Goal: Find specific page/section: Find specific page/section

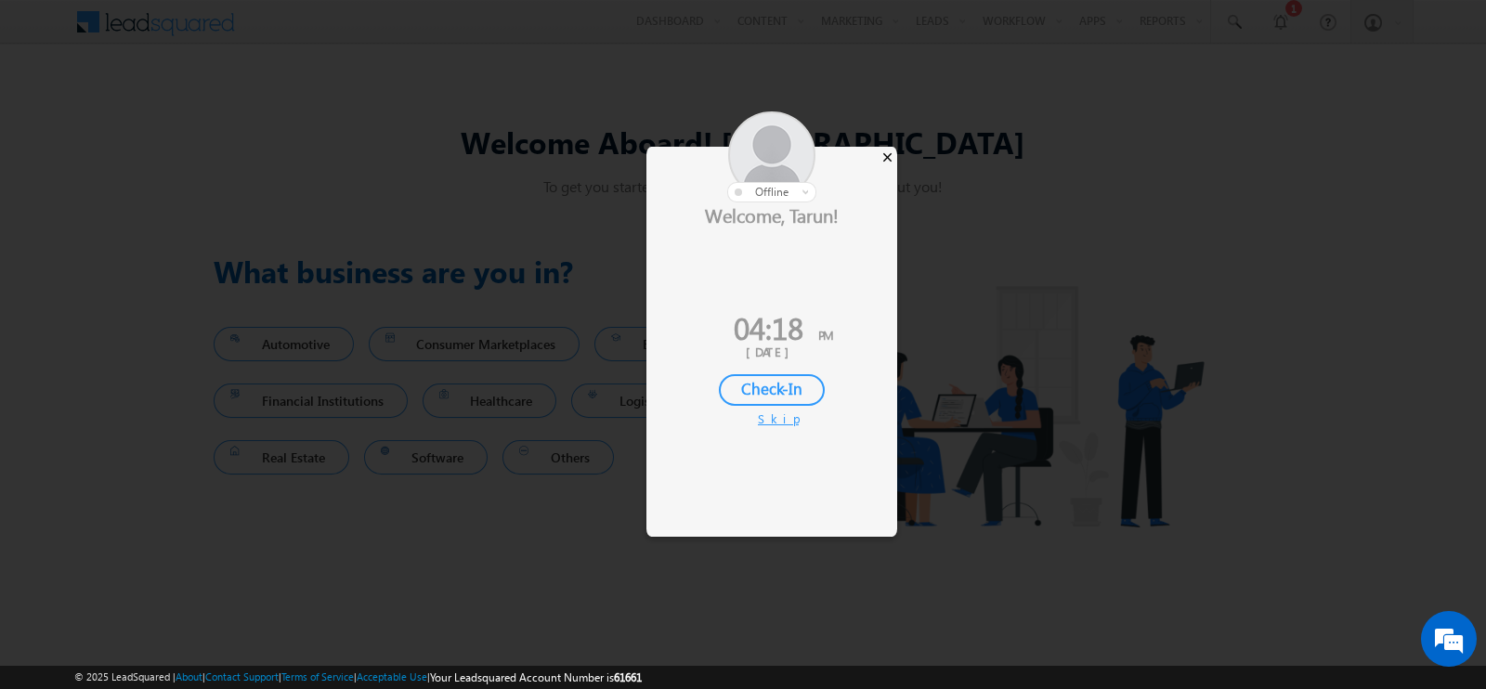
click at [882, 158] on div "×" at bounding box center [888, 157] width 20 height 20
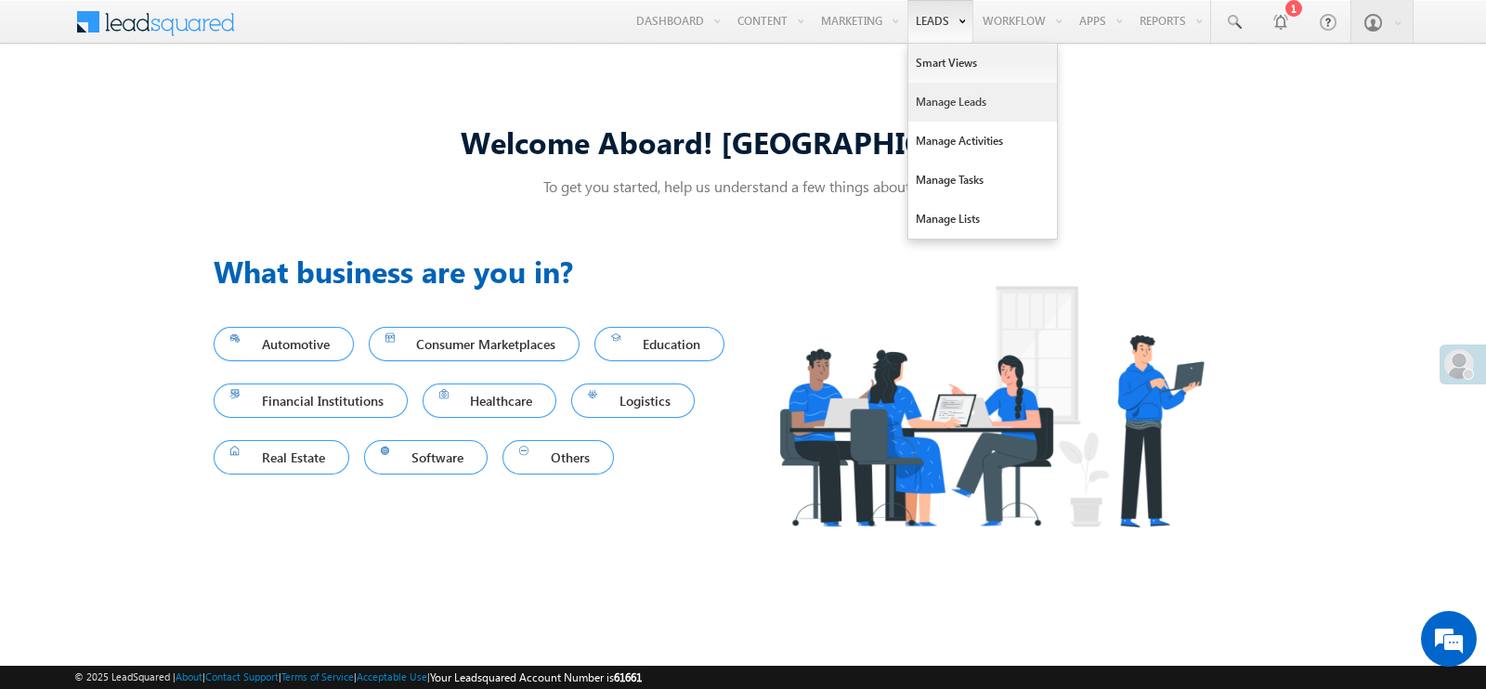
click at [933, 109] on link "Manage Leads" at bounding box center [982, 102] width 149 height 39
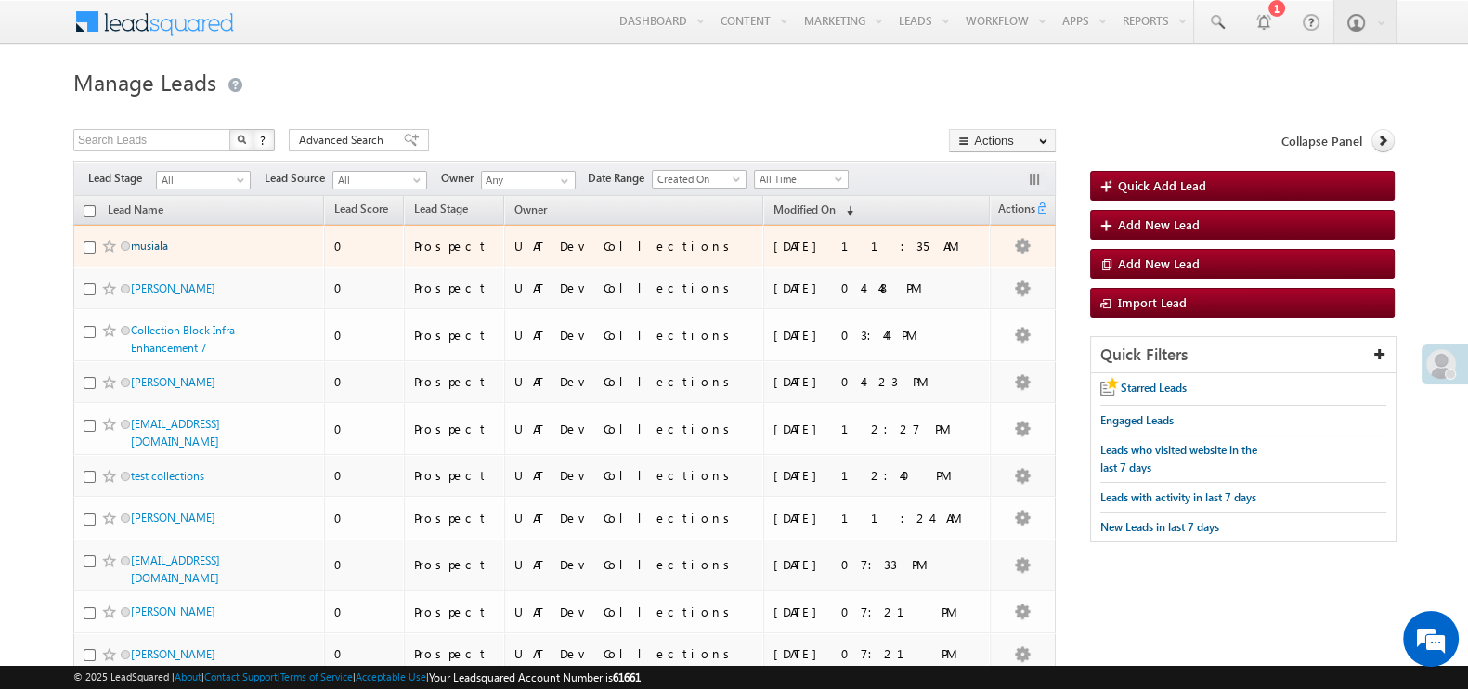
click at [149, 239] on link "musiala" at bounding box center [149, 246] width 37 height 14
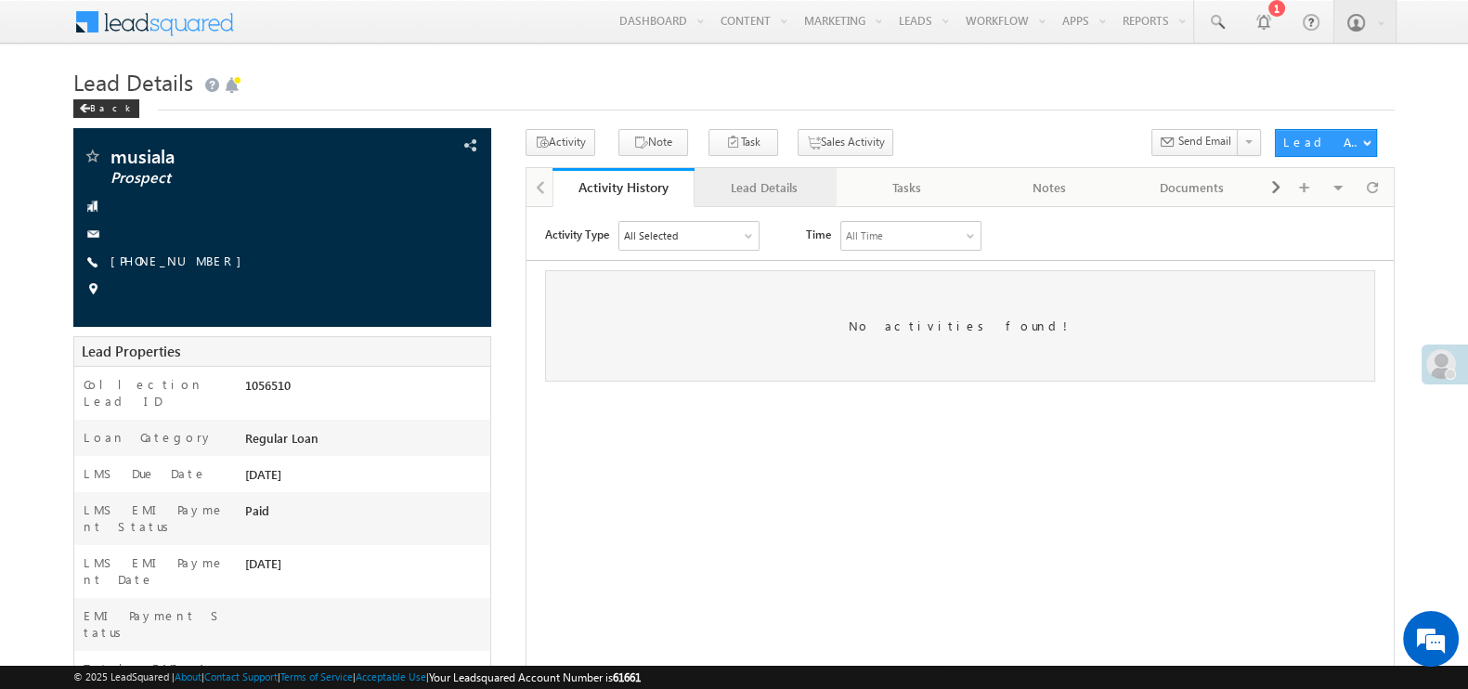
click at [771, 183] on div "Lead Details" at bounding box center [765, 187] width 111 height 22
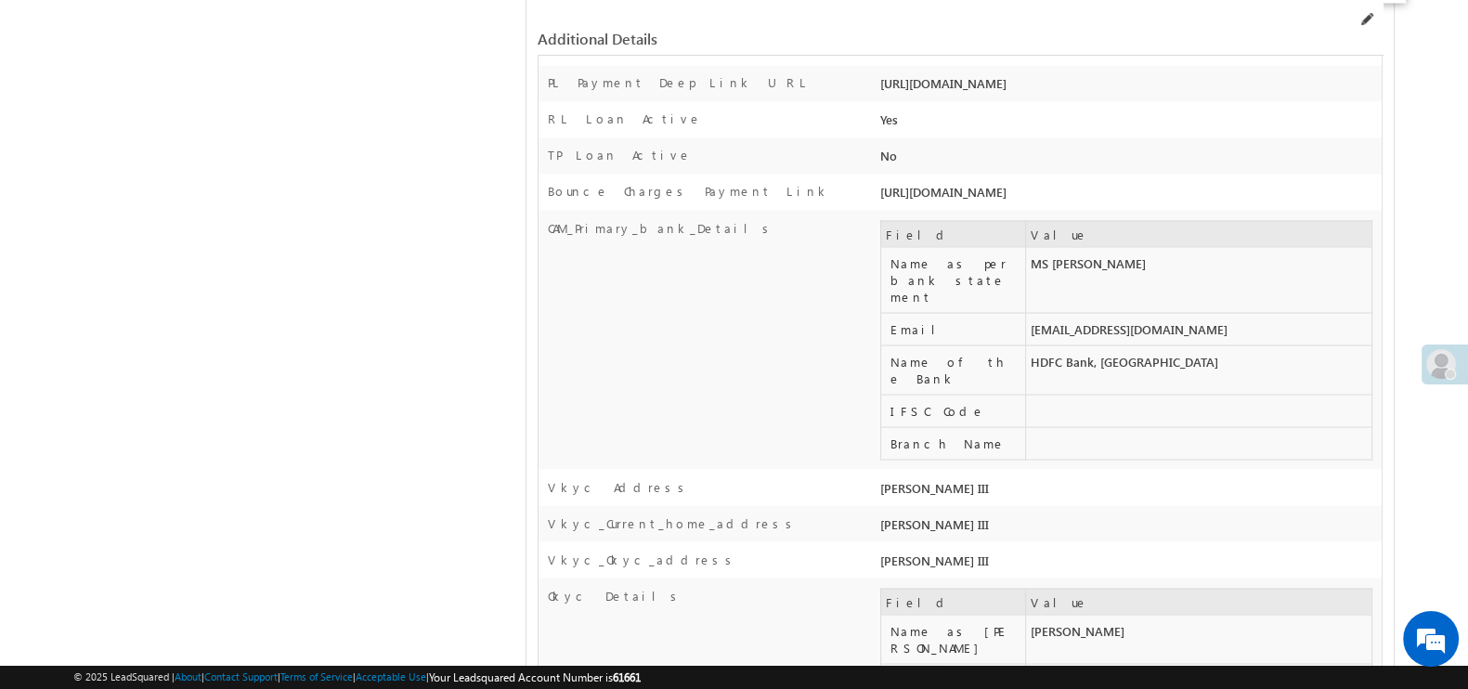
click at [1374, 26] on span at bounding box center [1366, 19] width 15 height 15
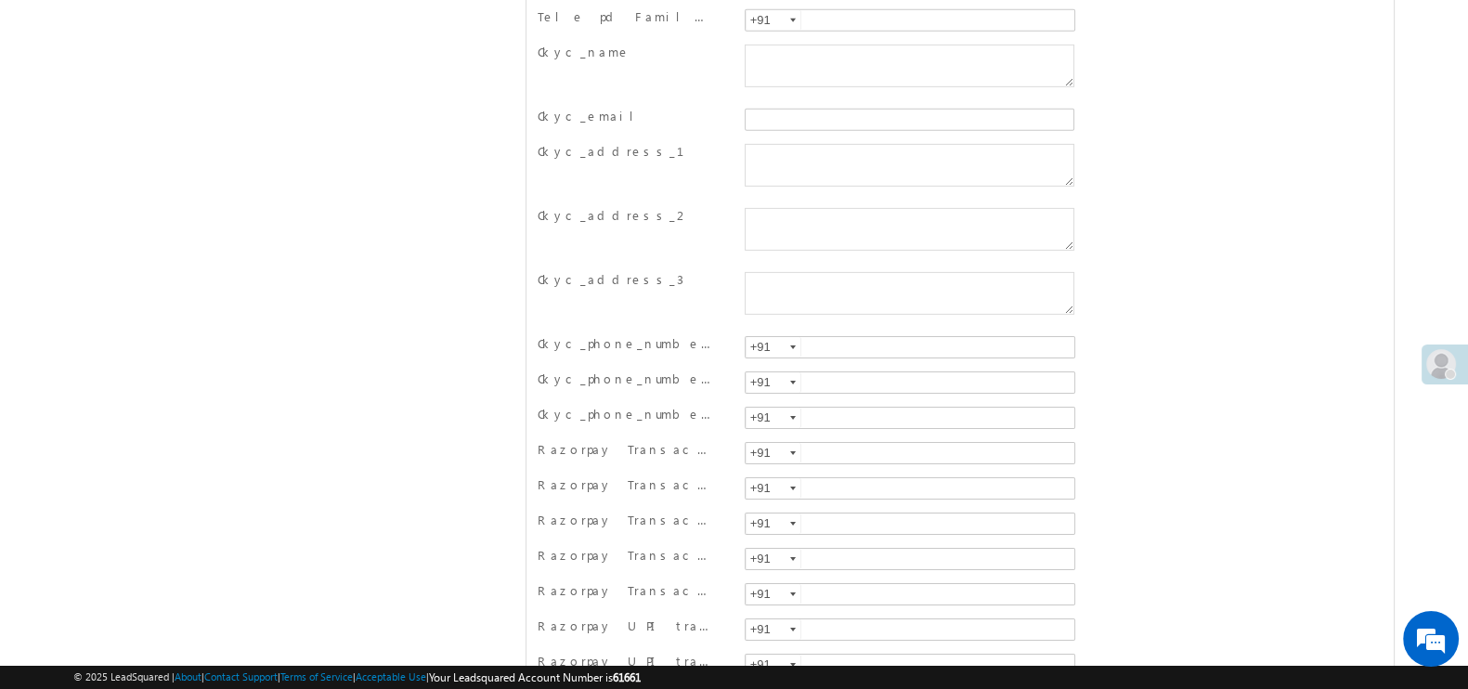
scroll to position [16918, 0]
